Goal: Check status: Check status

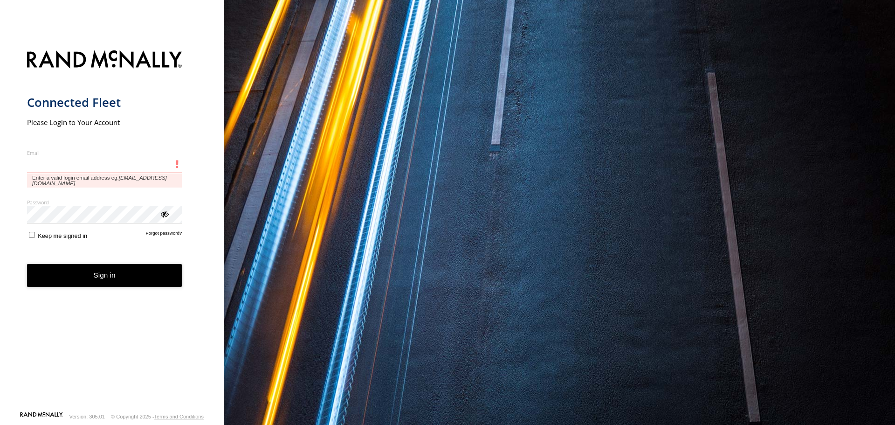
type input "**********"
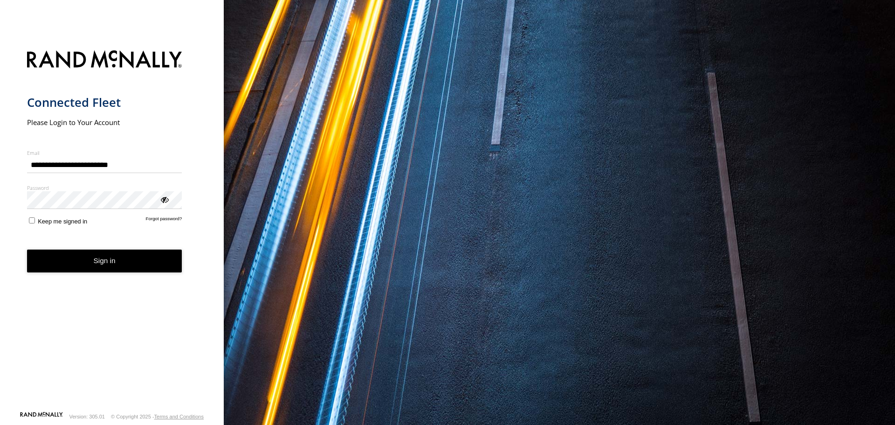
click at [100, 272] on button "Sign in" at bounding box center [104, 260] width 155 height 23
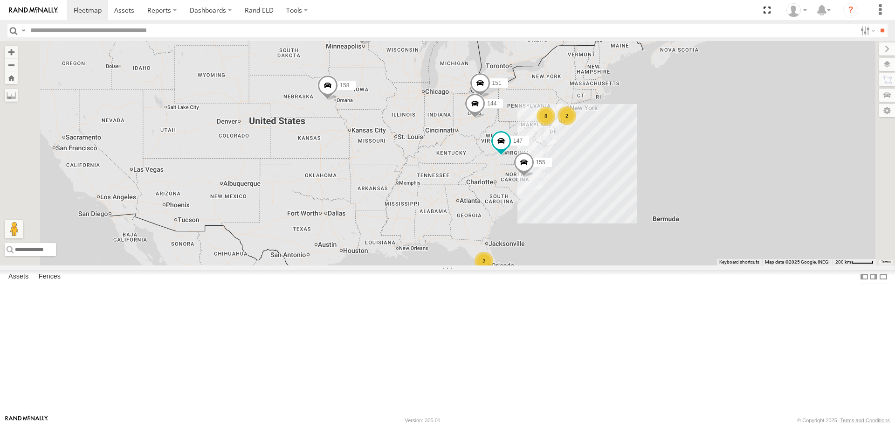
click at [0, 0] on span at bounding box center [0, 0] width 0 height 0
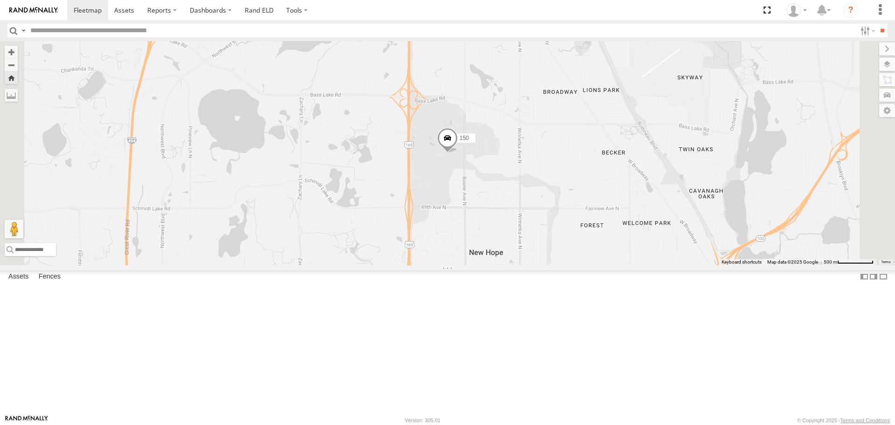
click at [0, 0] on span at bounding box center [0, 0] width 0 height 0
